Goal: Transaction & Acquisition: Purchase product/service

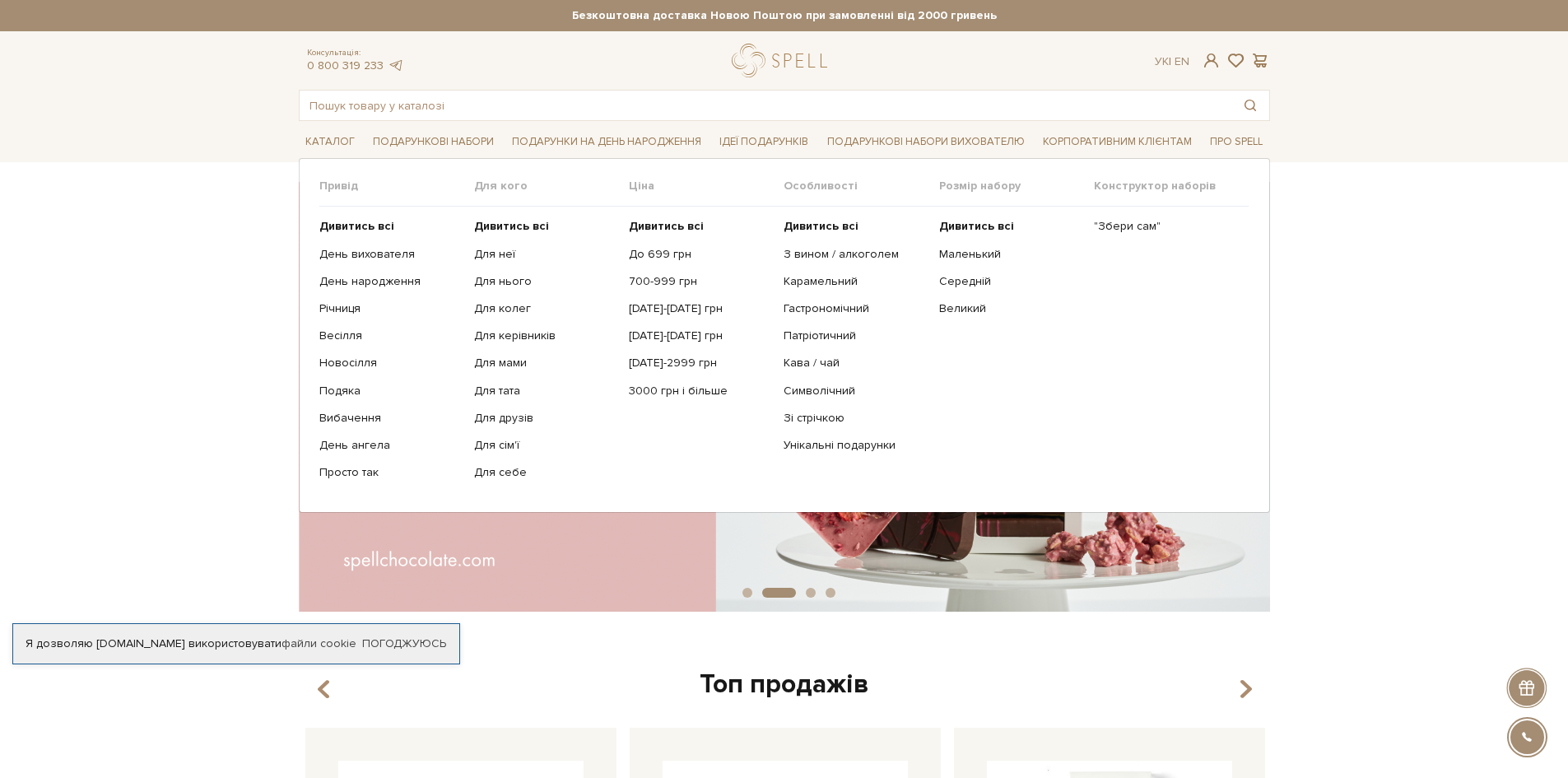
click at [438, 123] on li "Подарункові набори Привід Дивитись всі" at bounding box center [433, 142] width 134 height 39
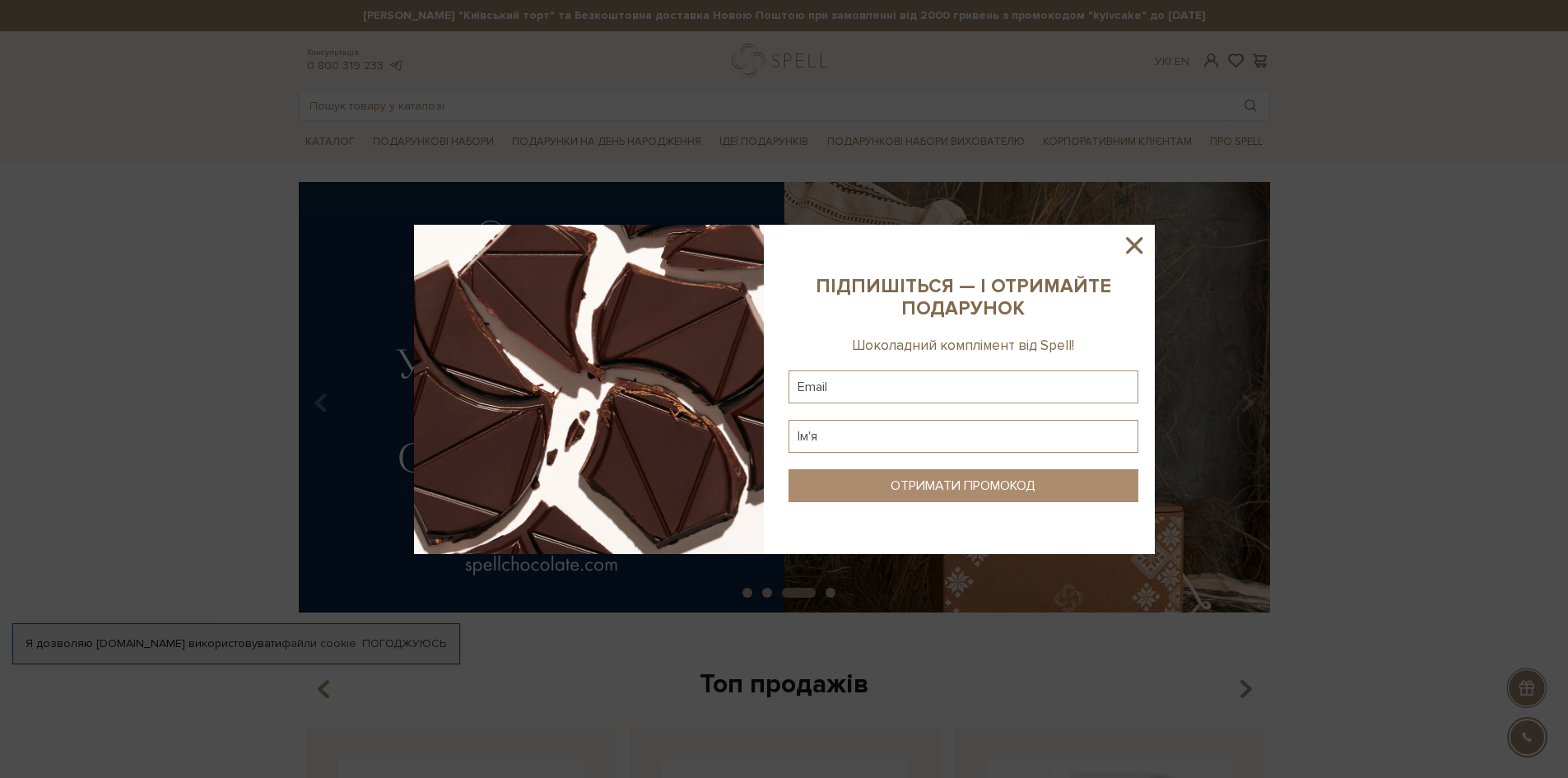
click at [1130, 239] on icon at bounding box center [1133, 245] width 28 height 28
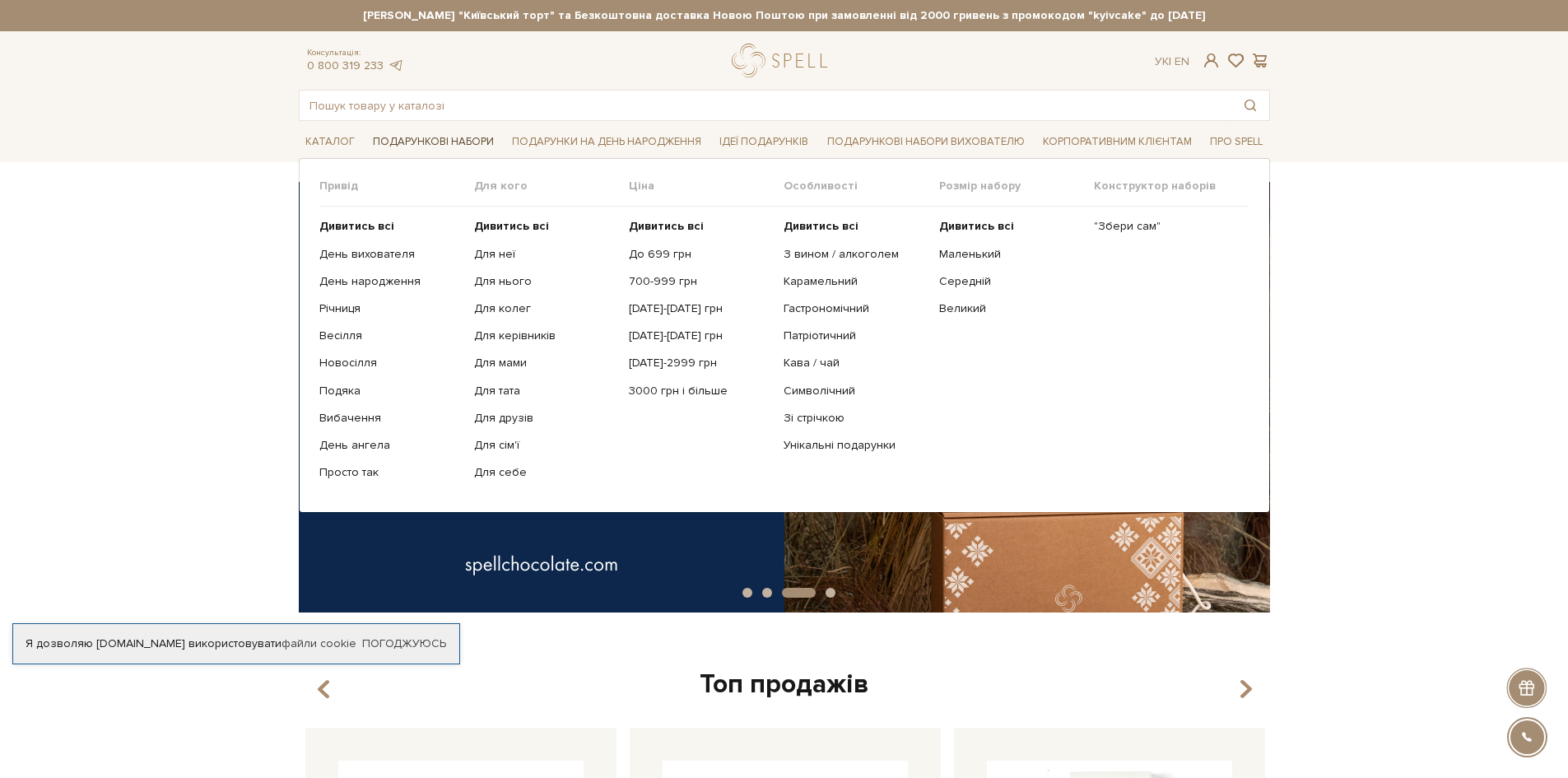
click at [409, 144] on link "Подарункові набори" at bounding box center [433, 142] width 134 height 25
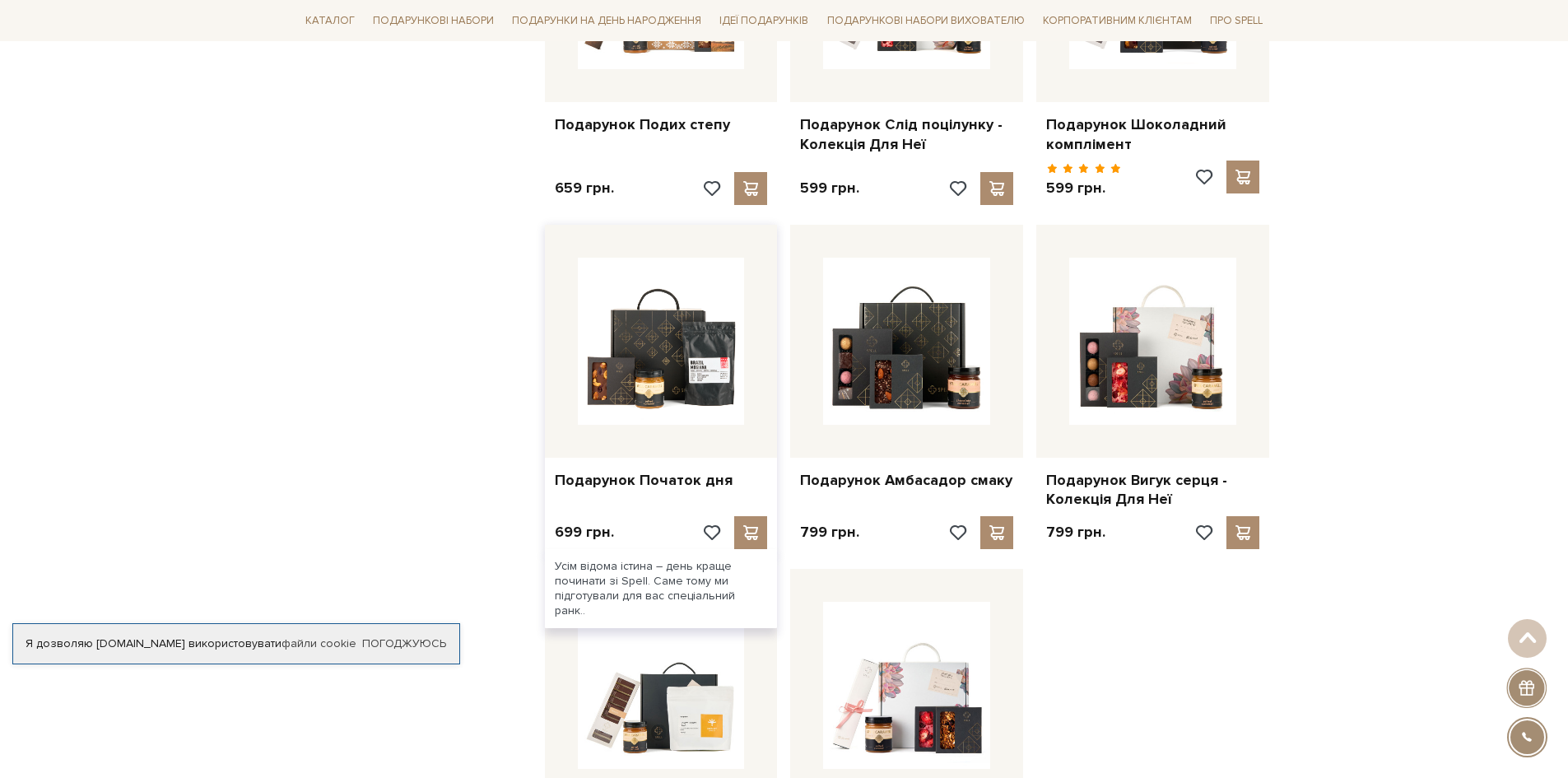
scroll to position [1646, 0]
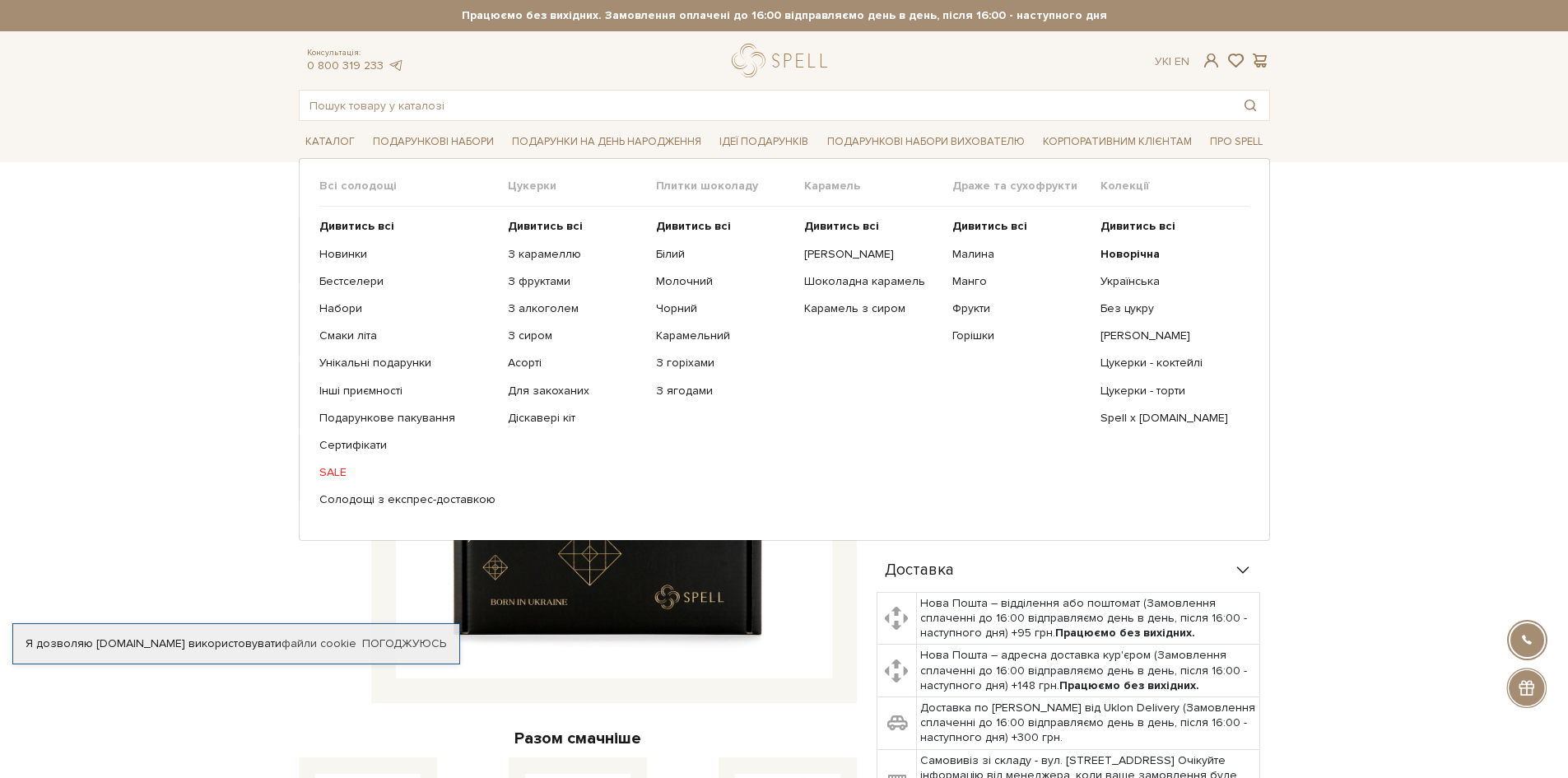
click at [329, 469] on link "SALE" at bounding box center [407, 472] width 176 height 15
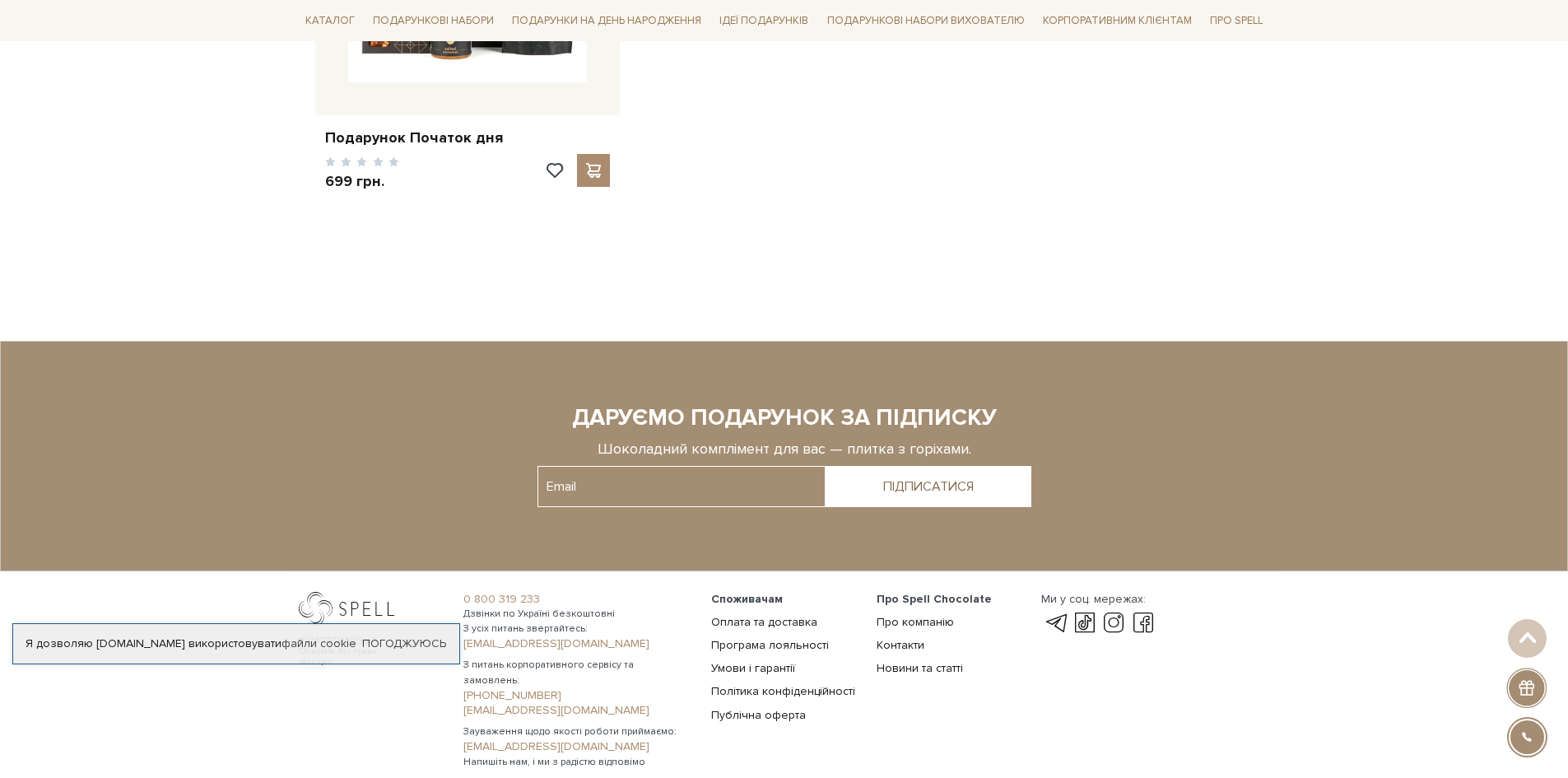
scroll to position [1336, 0]
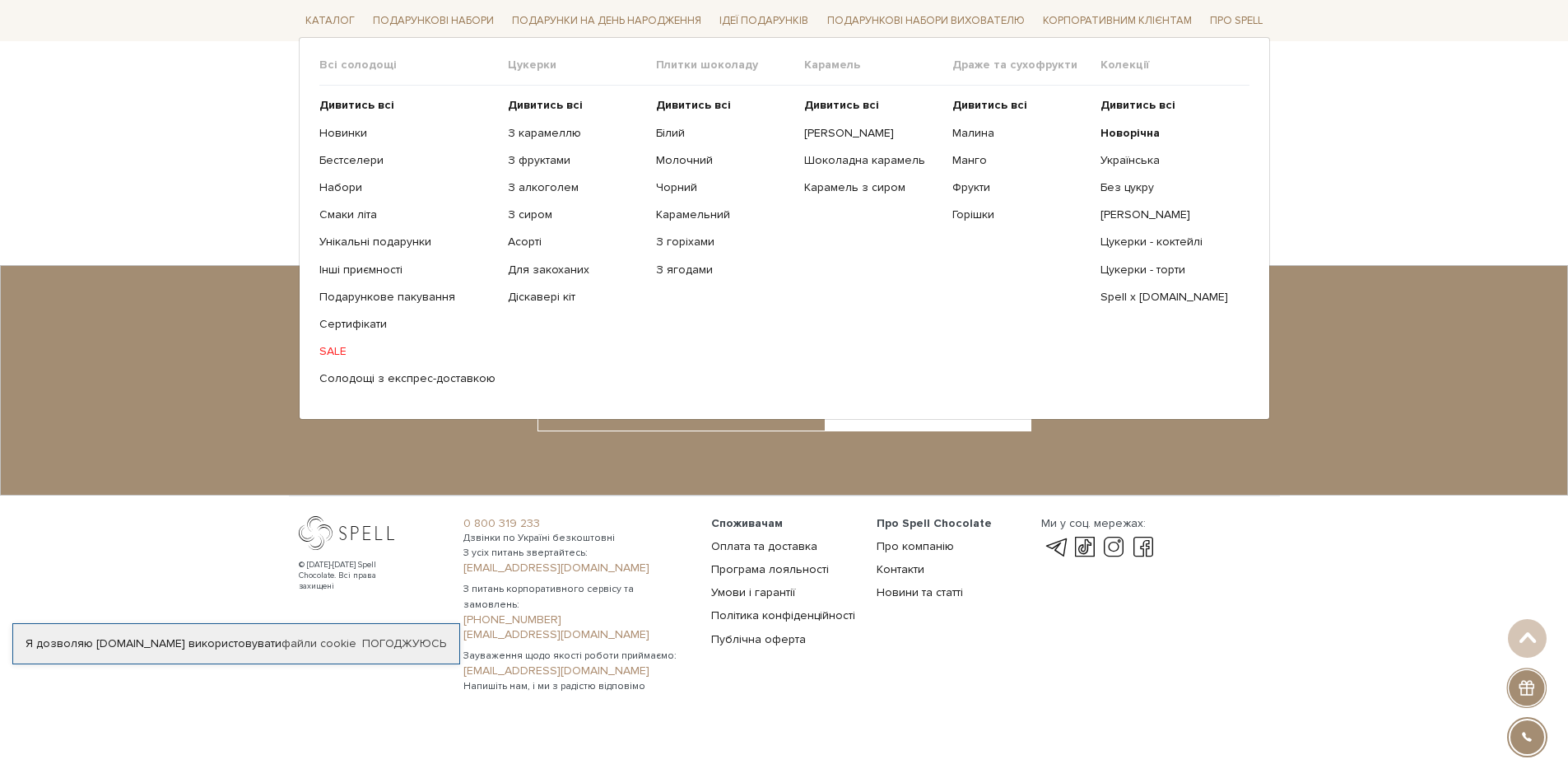
drag, startPoint x: 364, startPoint y: 155, endPoint x: 371, endPoint y: 168, distance: 14.8
click at [364, 155] on link "Бестселери" at bounding box center [407, 160] width 176 height 15
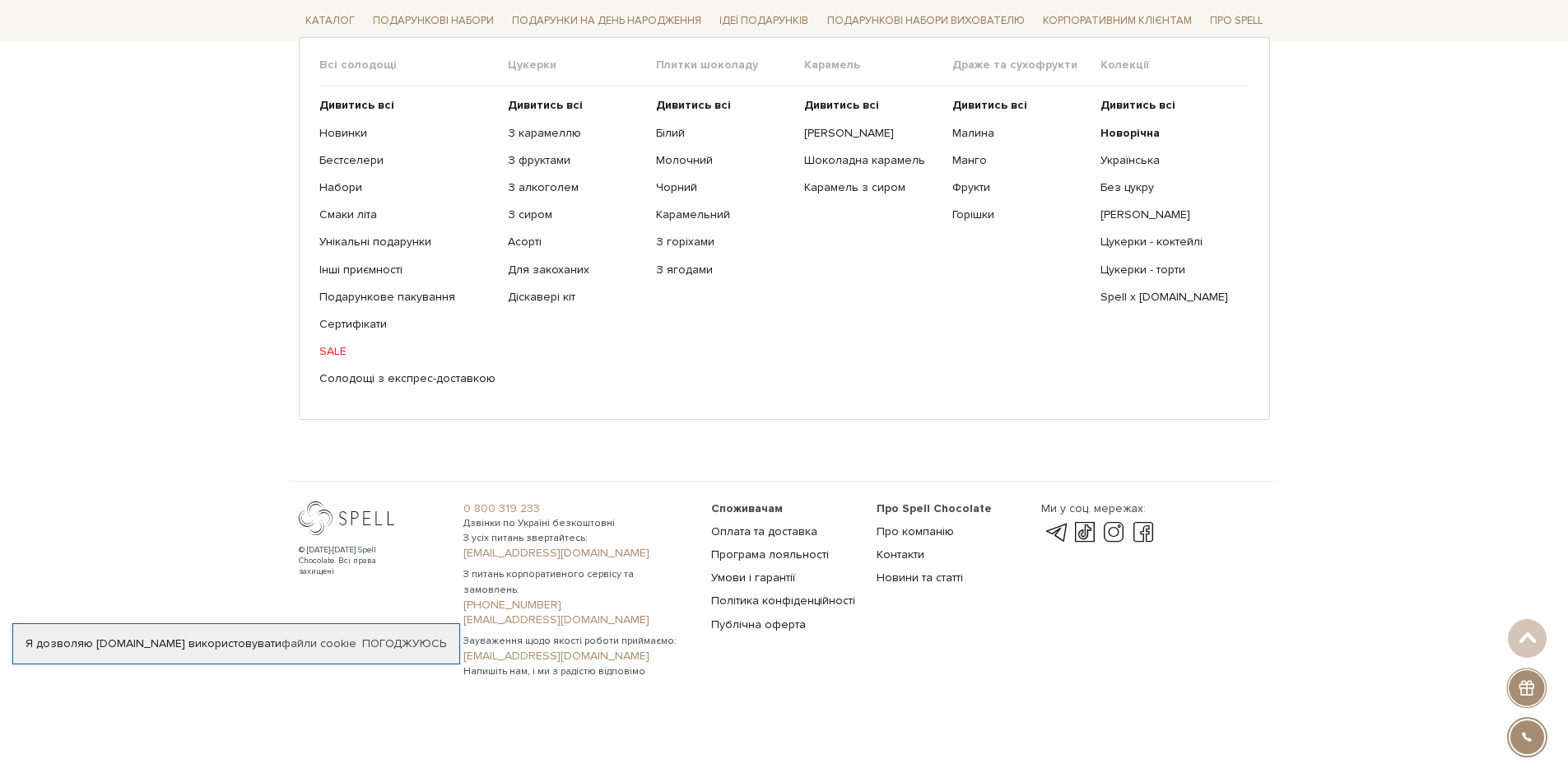
scroll to position [1106, 0]
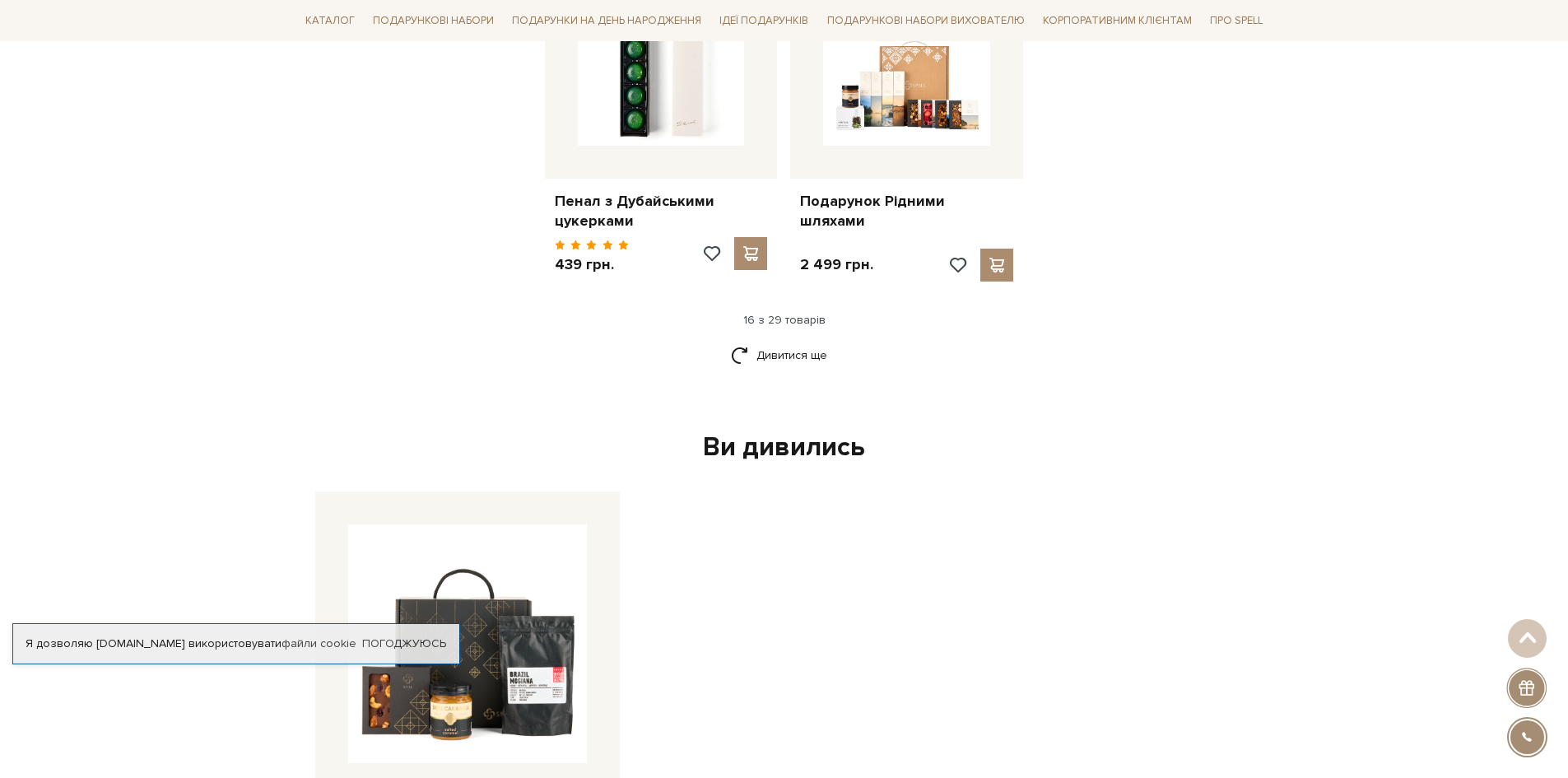
scroll to position [2304, 0]
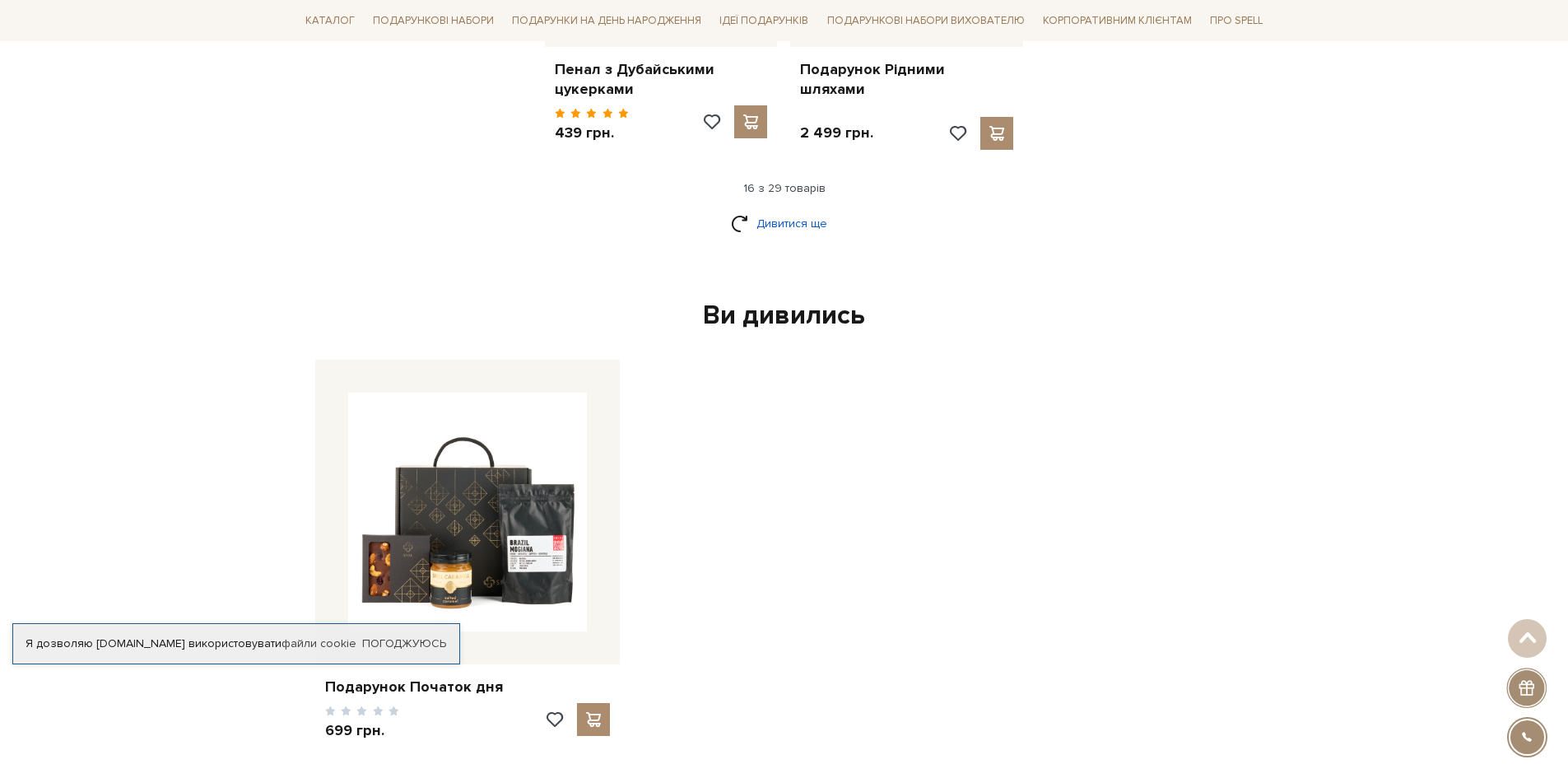
click at [771, 209] on link "Дивитися ще" at bounding box center [784, 223] width 107 height 28
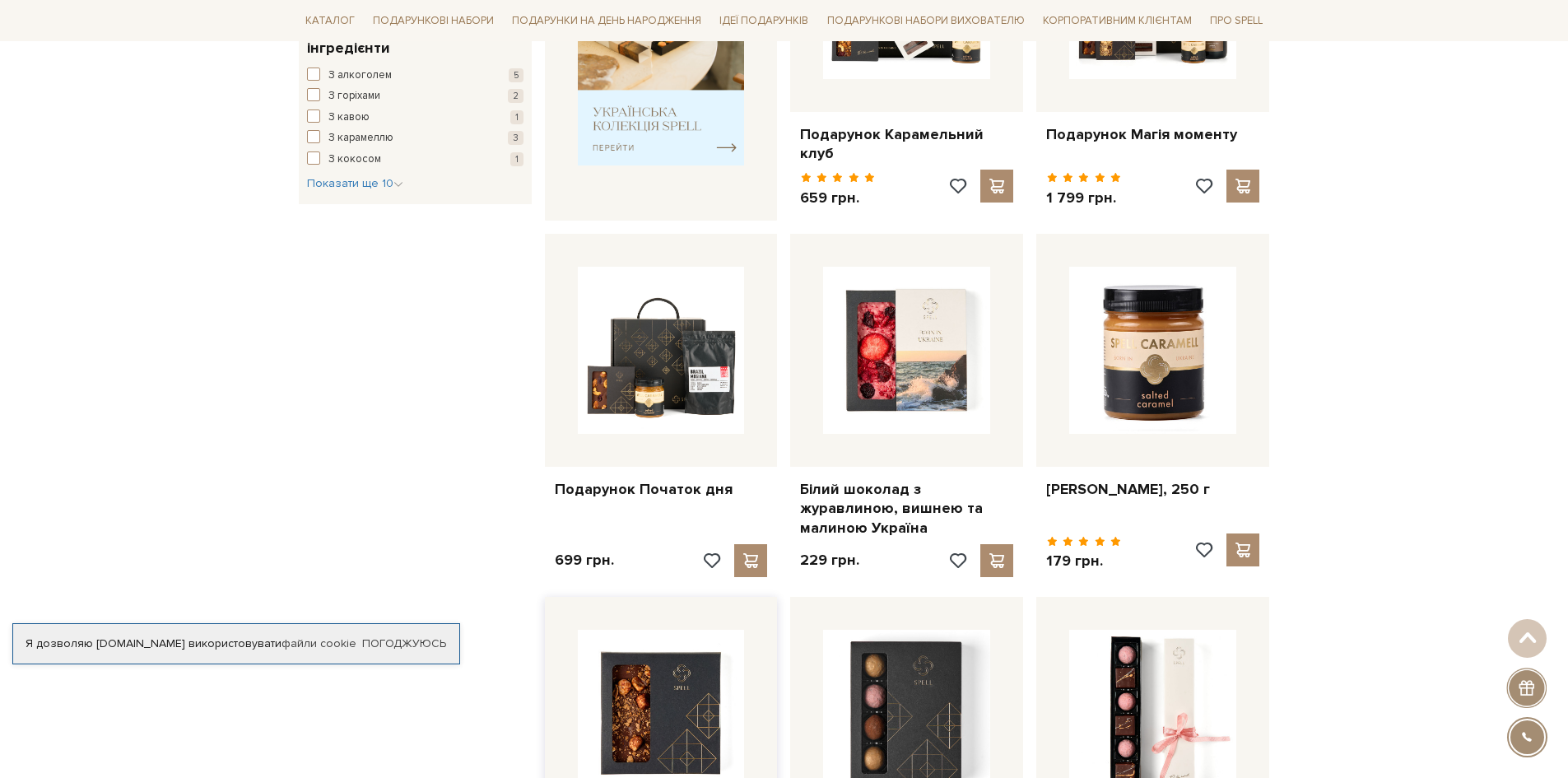
scroll to position [411, 0]
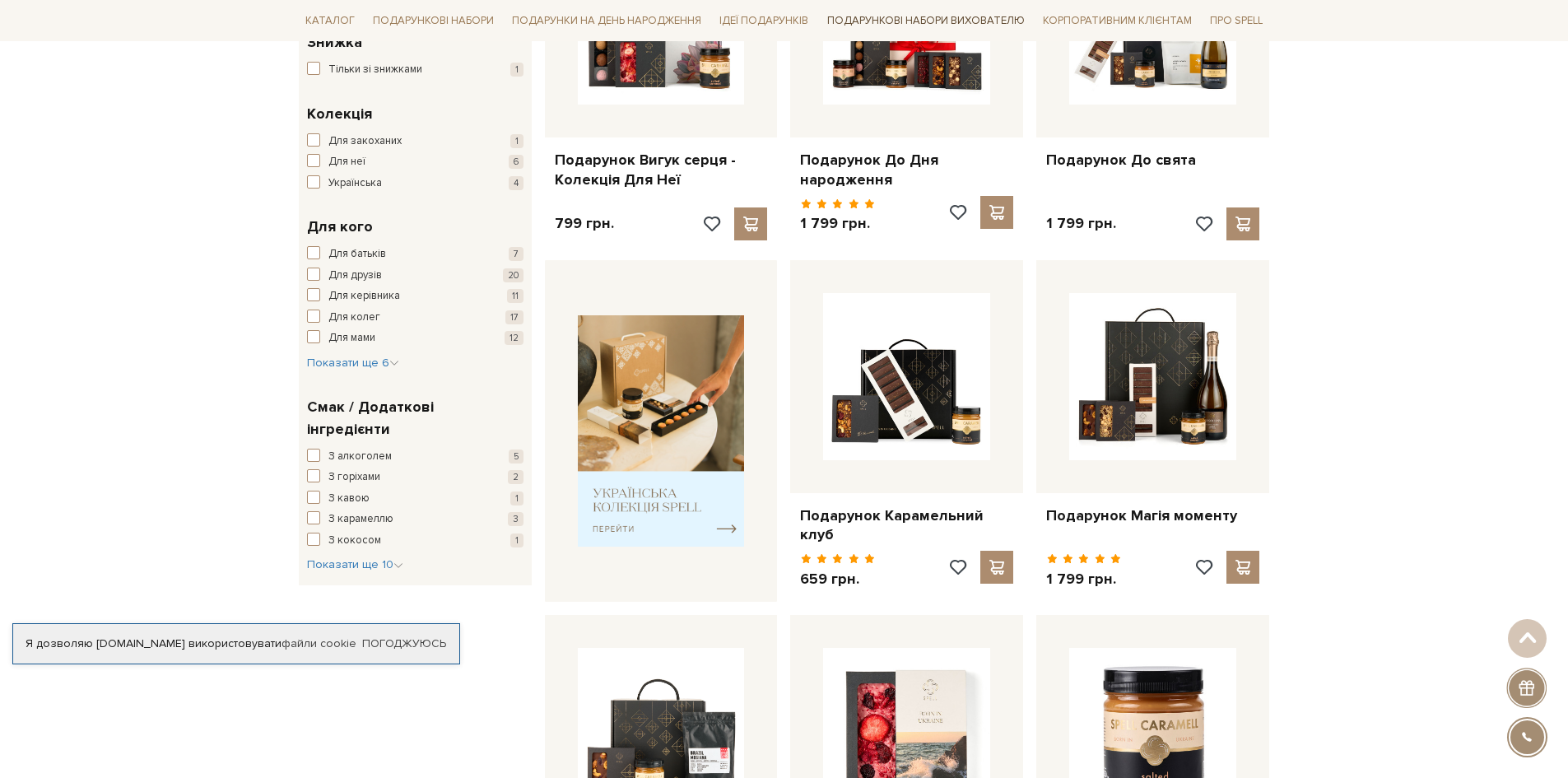
click at [980, 18] on link "Подарункові набори вихователю" at bounding box center [925, 21] width 210 height 28
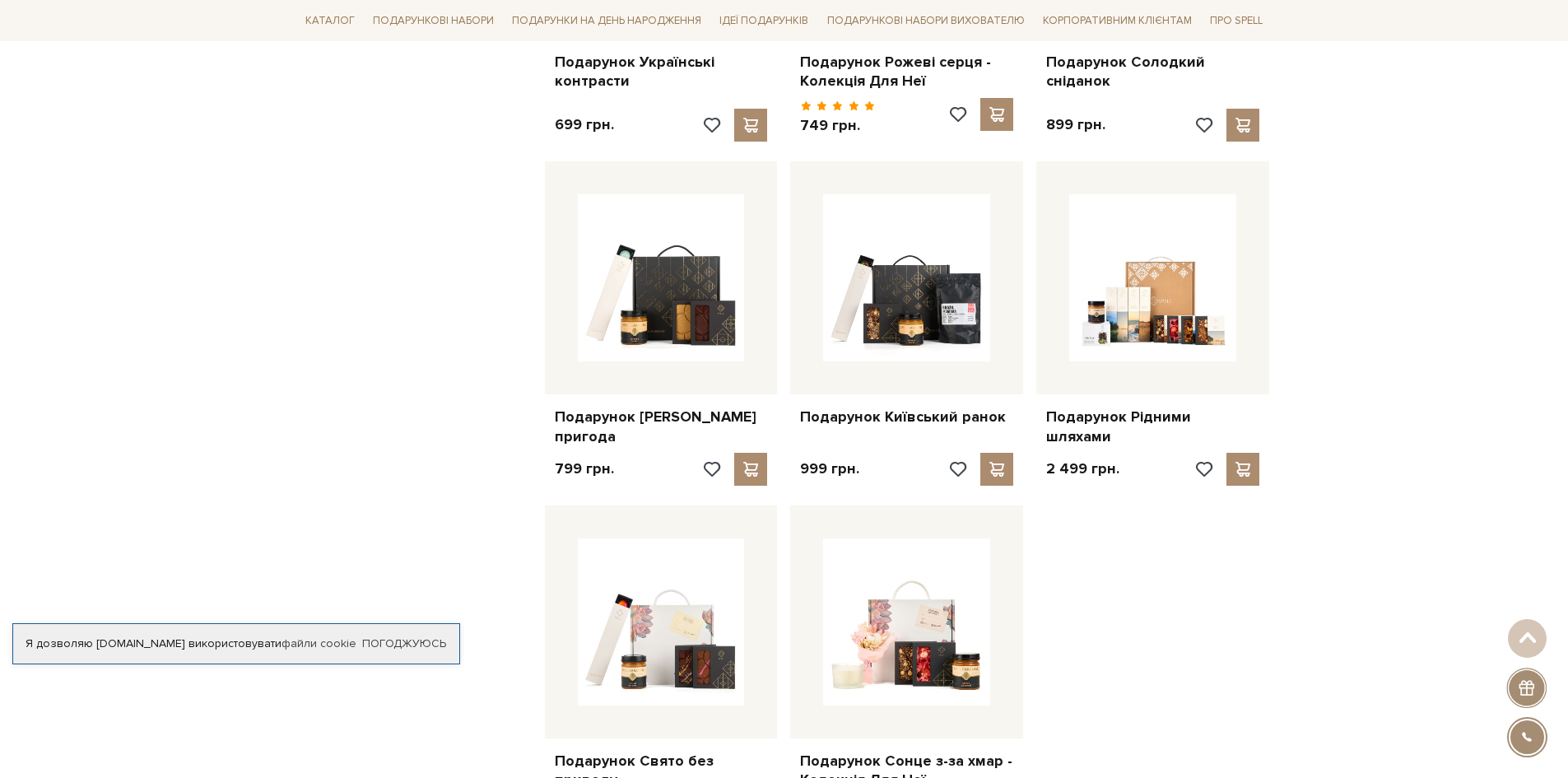
scroll to position [1728, 0]
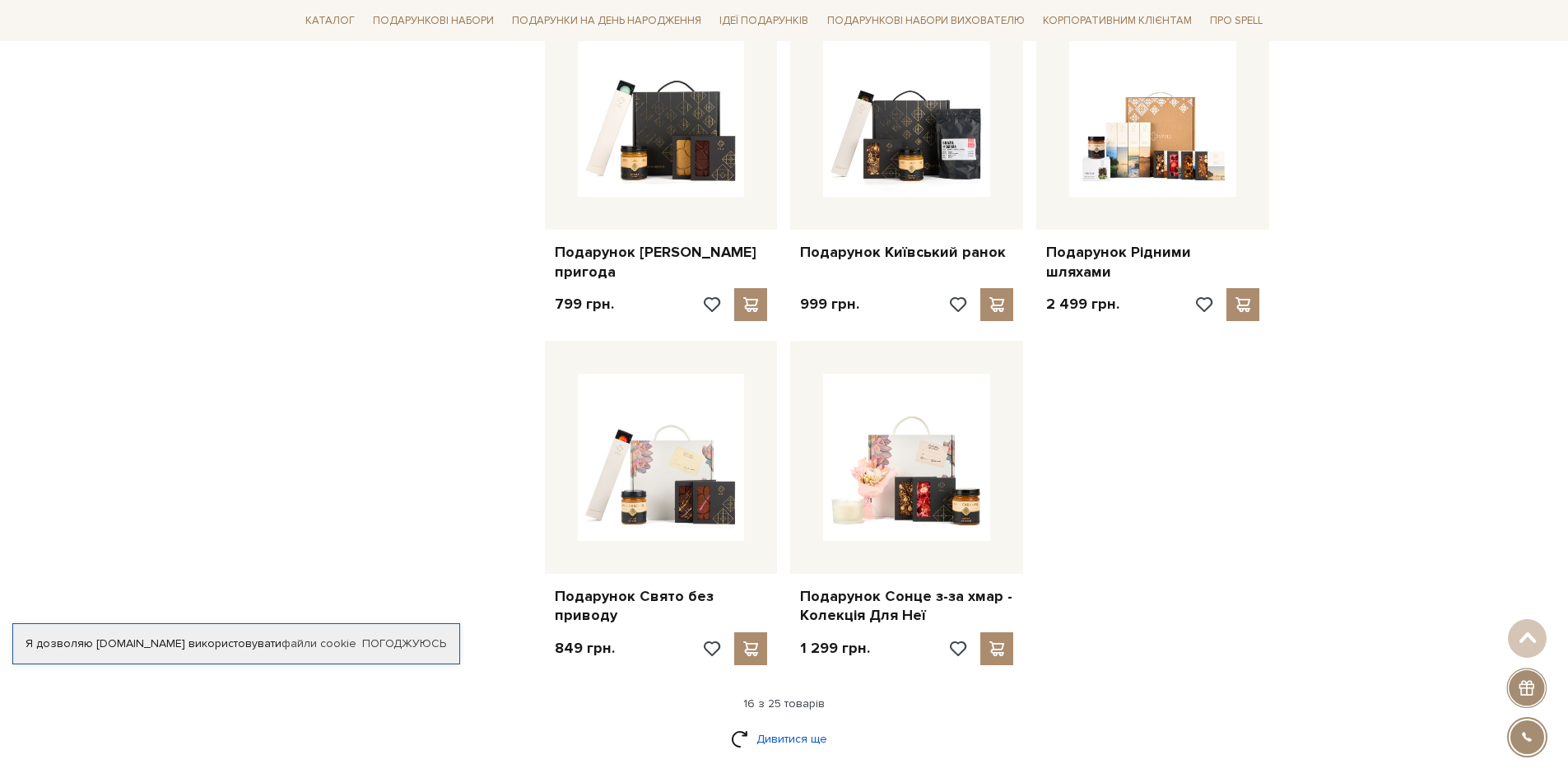
click at [782, 724] on link "Дивитися ще" at bounding box center [784, 738] width 107 height 28
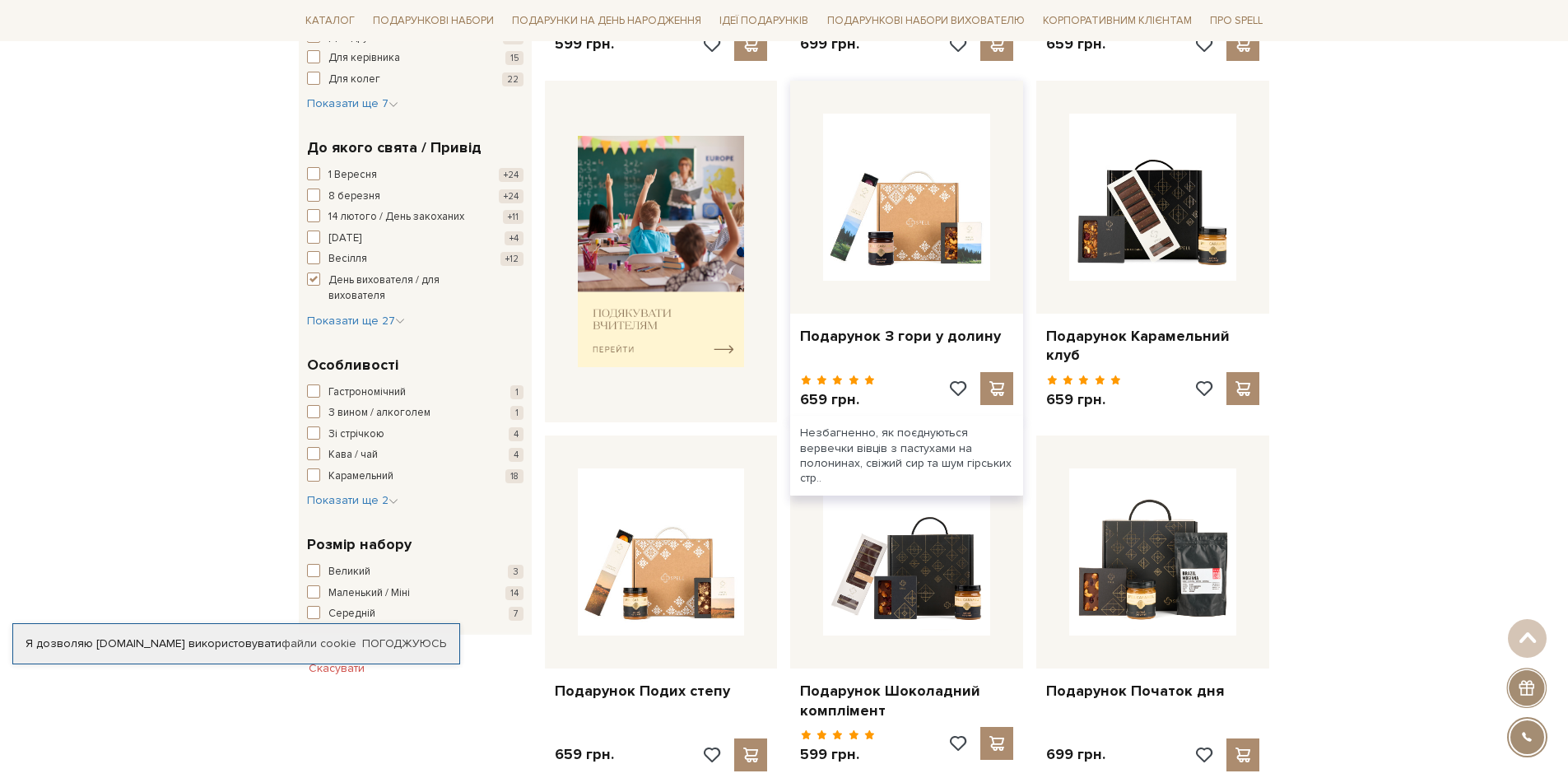
scroll to position [576, 0]
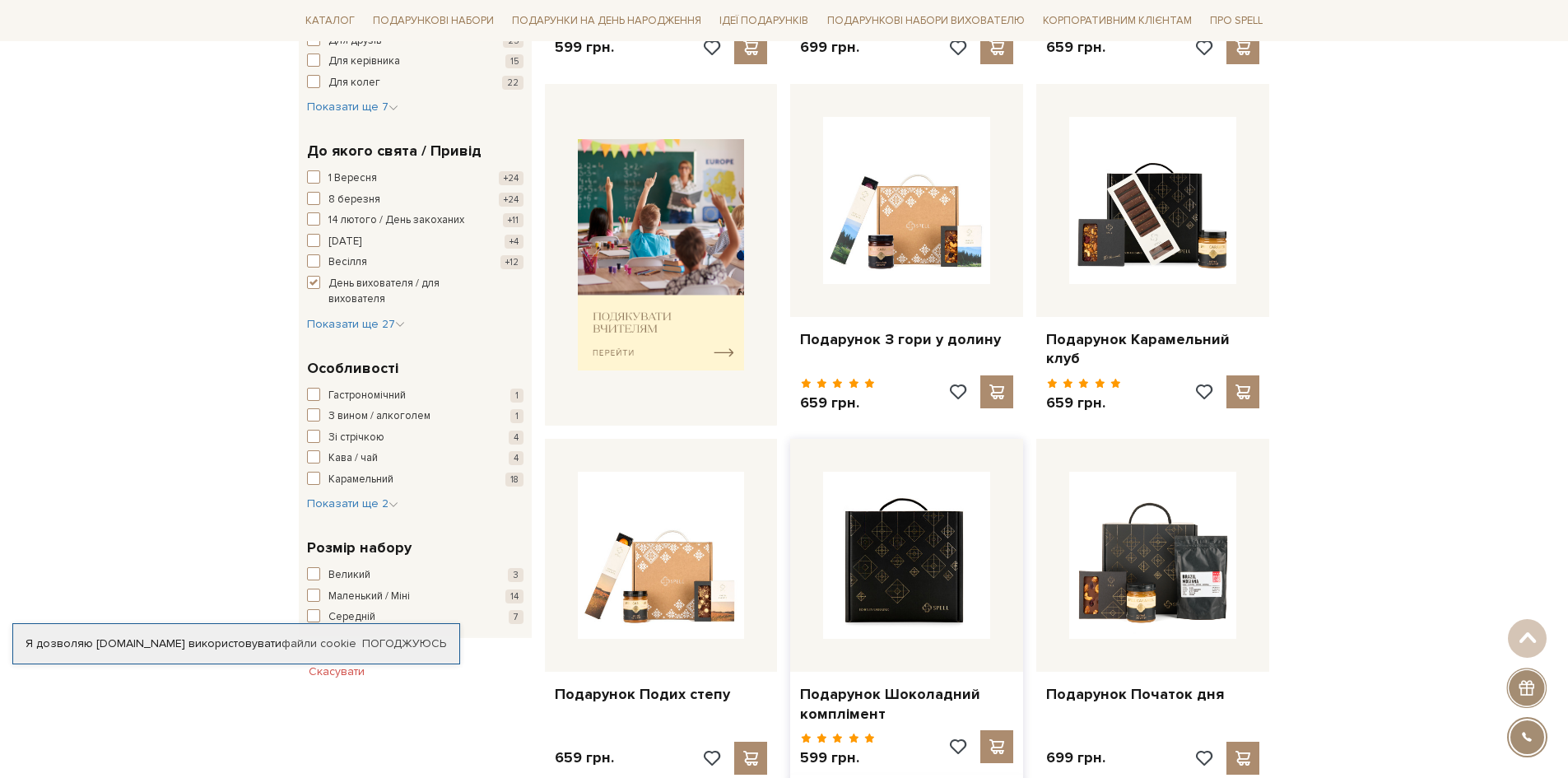
click at [910, 527] on img at bounding box center [906, 555] width 167 height 167
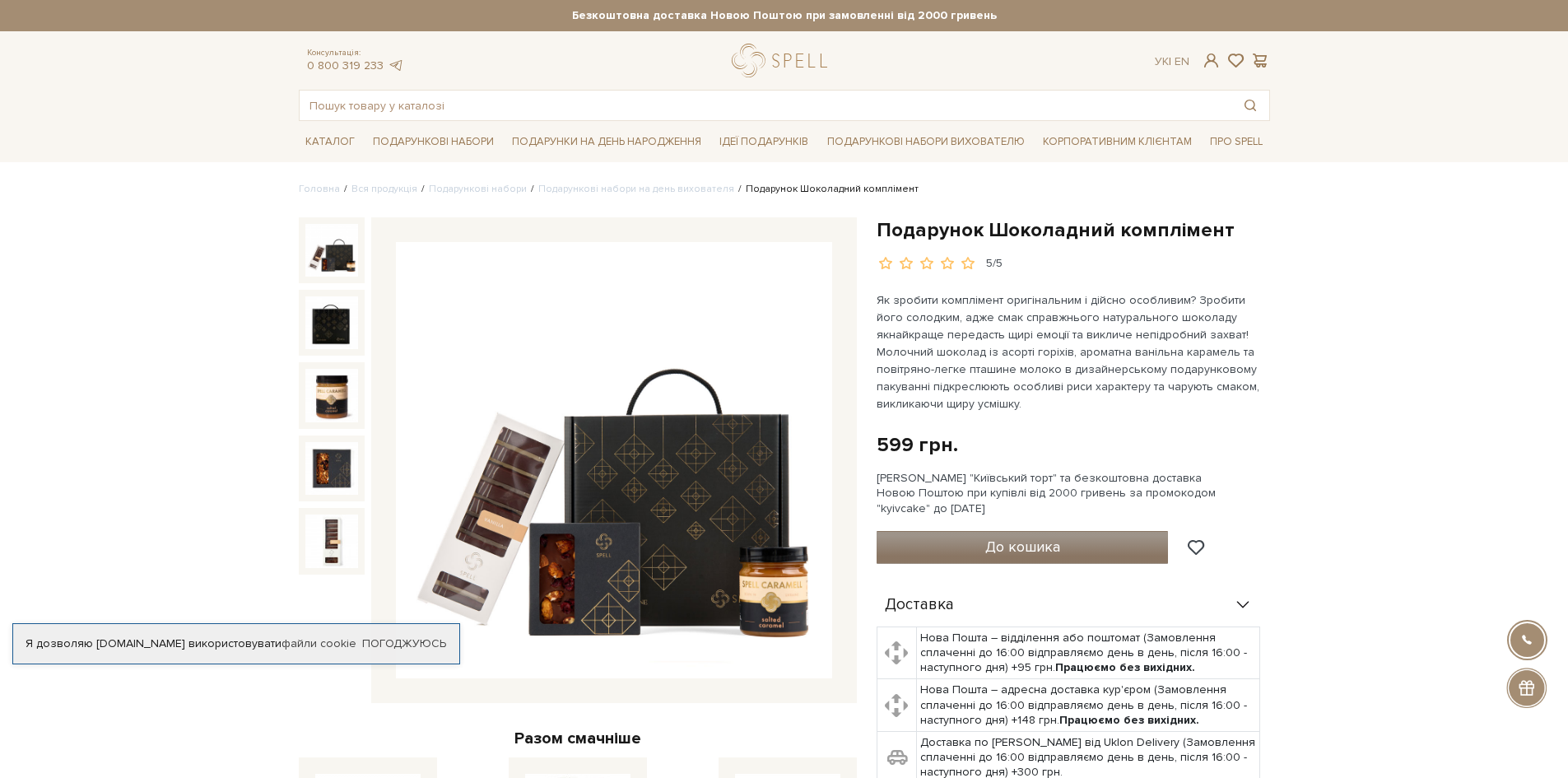
click at [1049, 559] on button "До кошика" at bounding box center [1022, 547] width 292 height 33
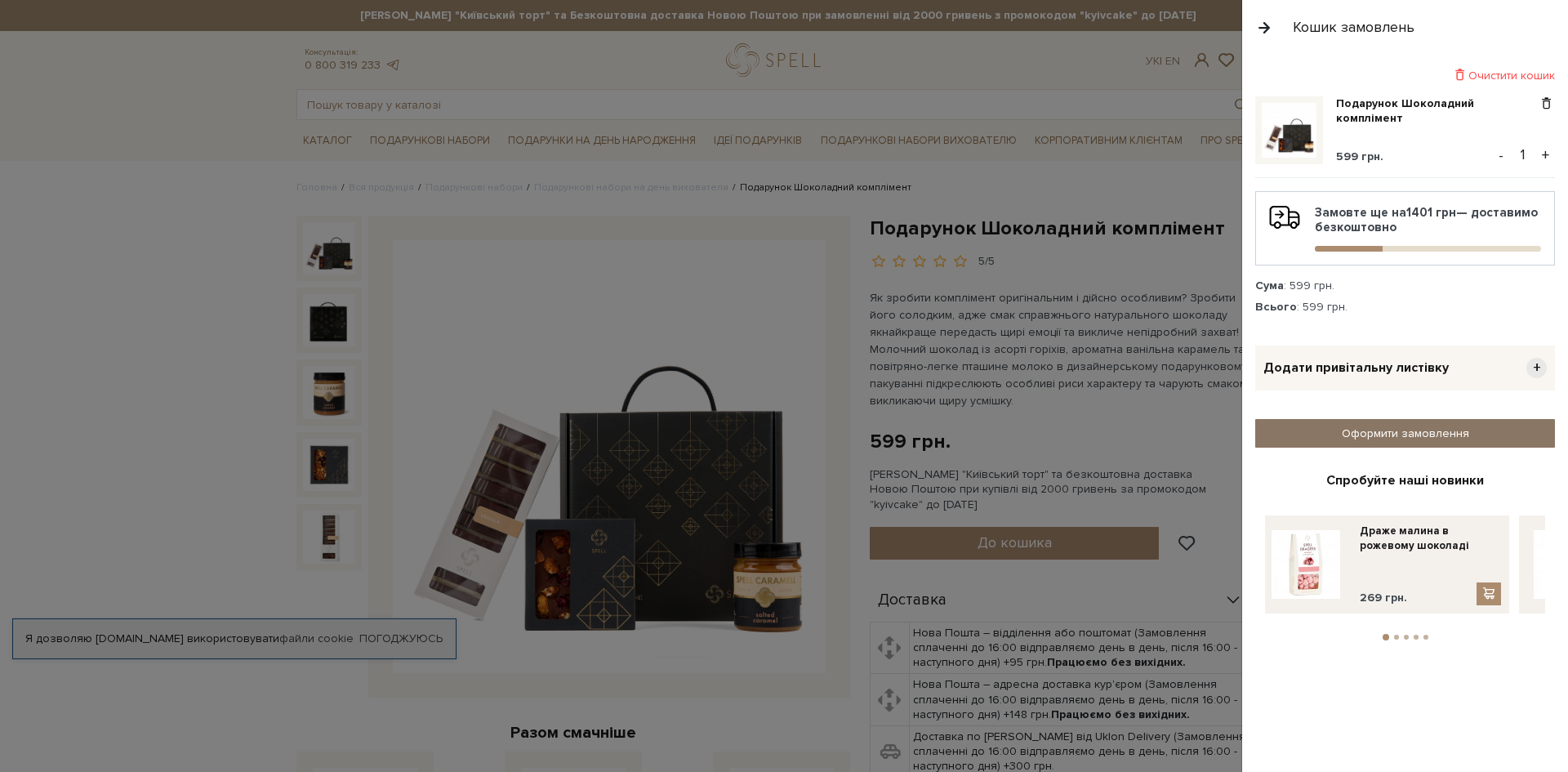
click at [1400, 436] on link "Оформити замовлення" at bounding box center [1405, 432] width 300 height 28
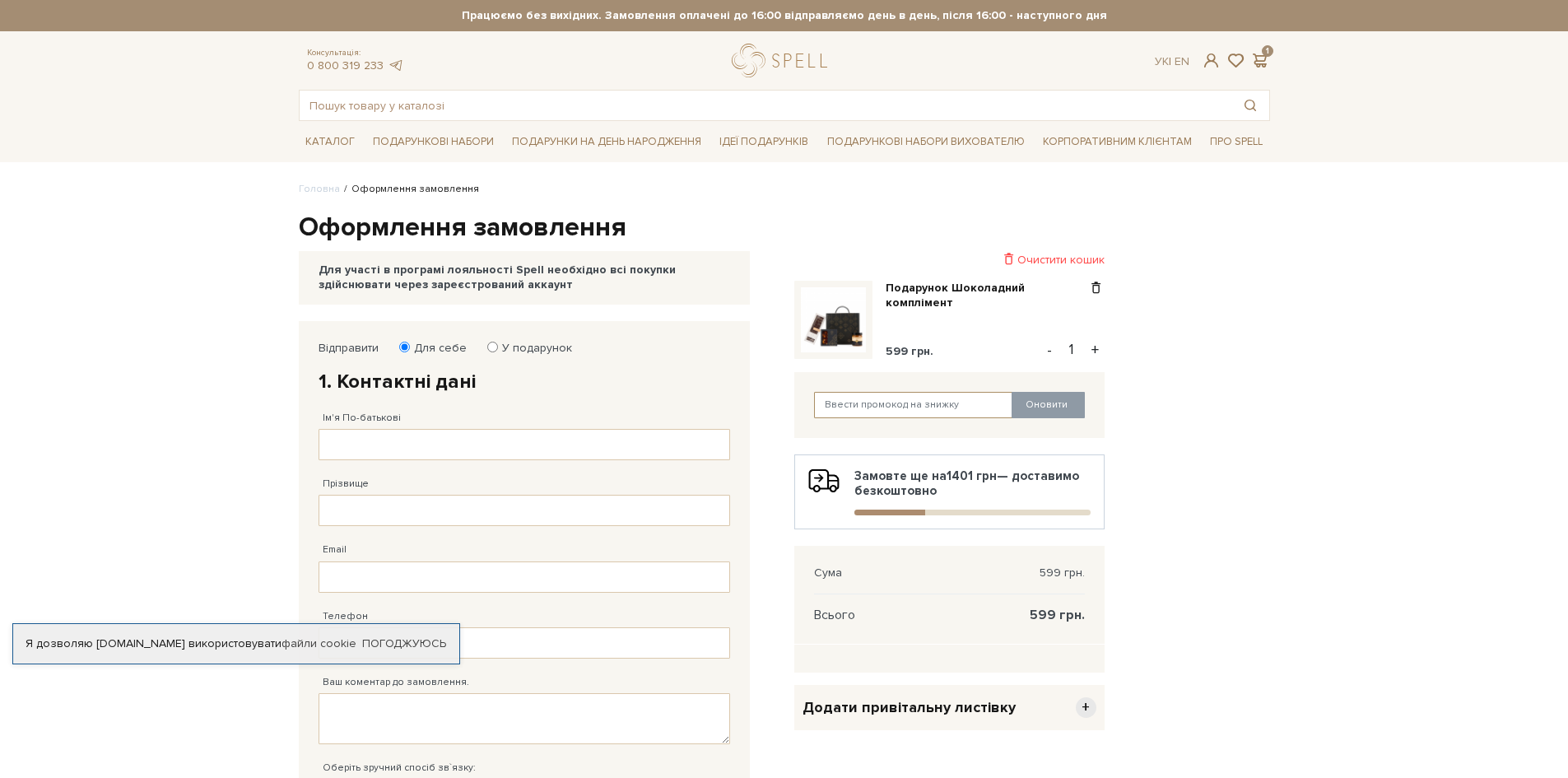
click at [896, 395] on input "text" at bounding box center [913, 404] width 199 height 26
paste input "1plus1"
type input "1plus1"
click at [1045, 411] on button "Оновити" at bounding box center [1047, 404] width 73 height 26
